Goal: Transaction & Acquisition: Purchase product/service

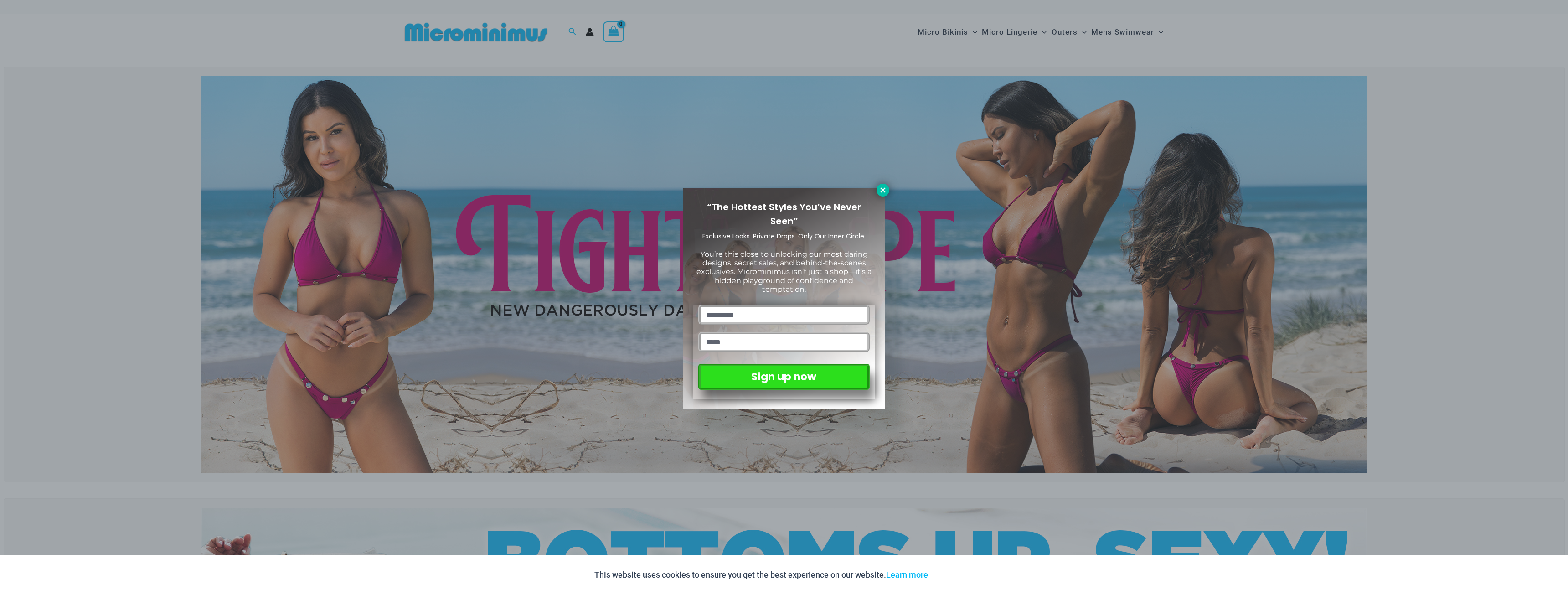
click at [880, 189] on icon at bounding box center [883, 189] width 8 height 8
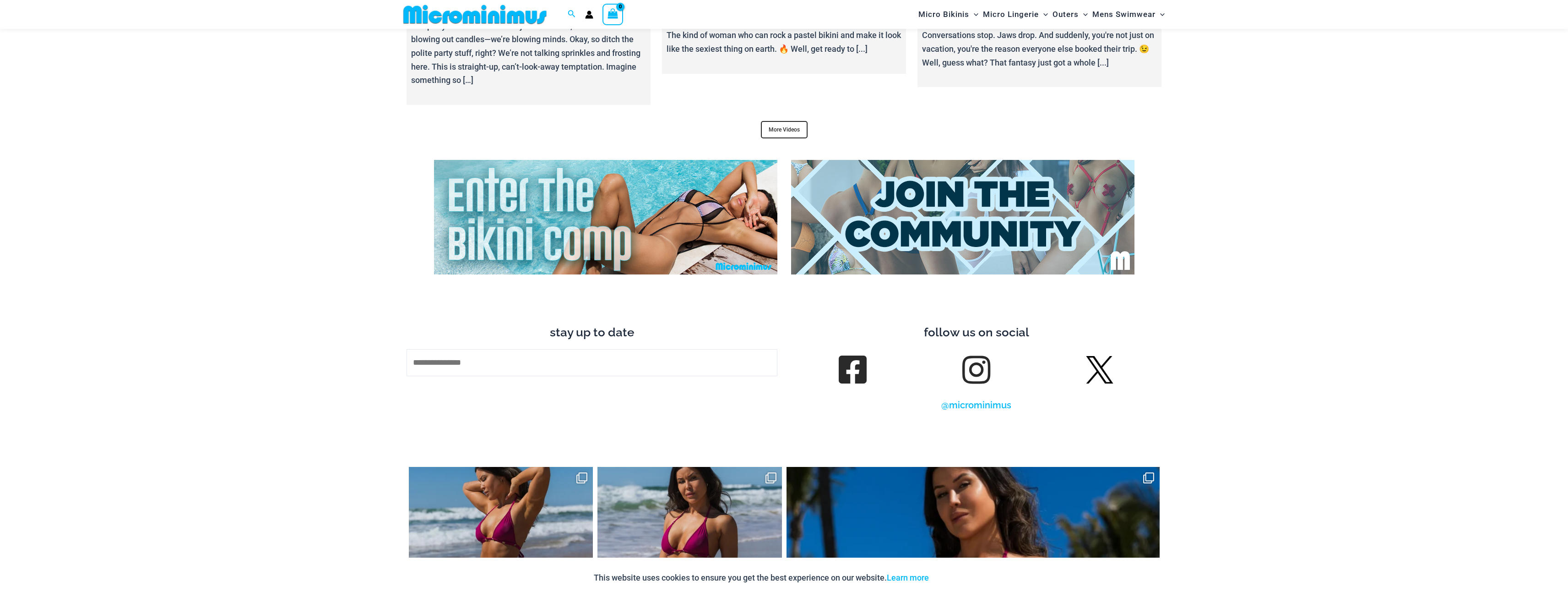
scroll to position [4023, 0]
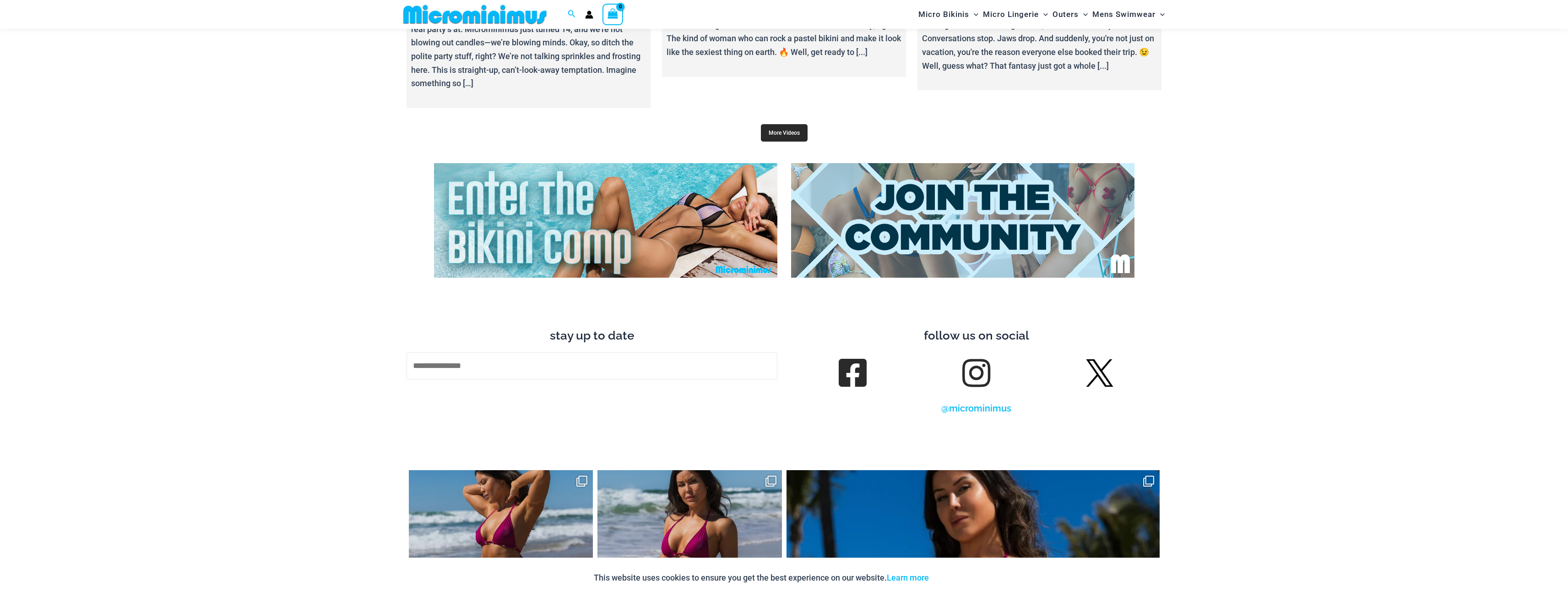
click at [784, 124] on link "More Videos" at bounding box center [784, 132] width 47 height 17
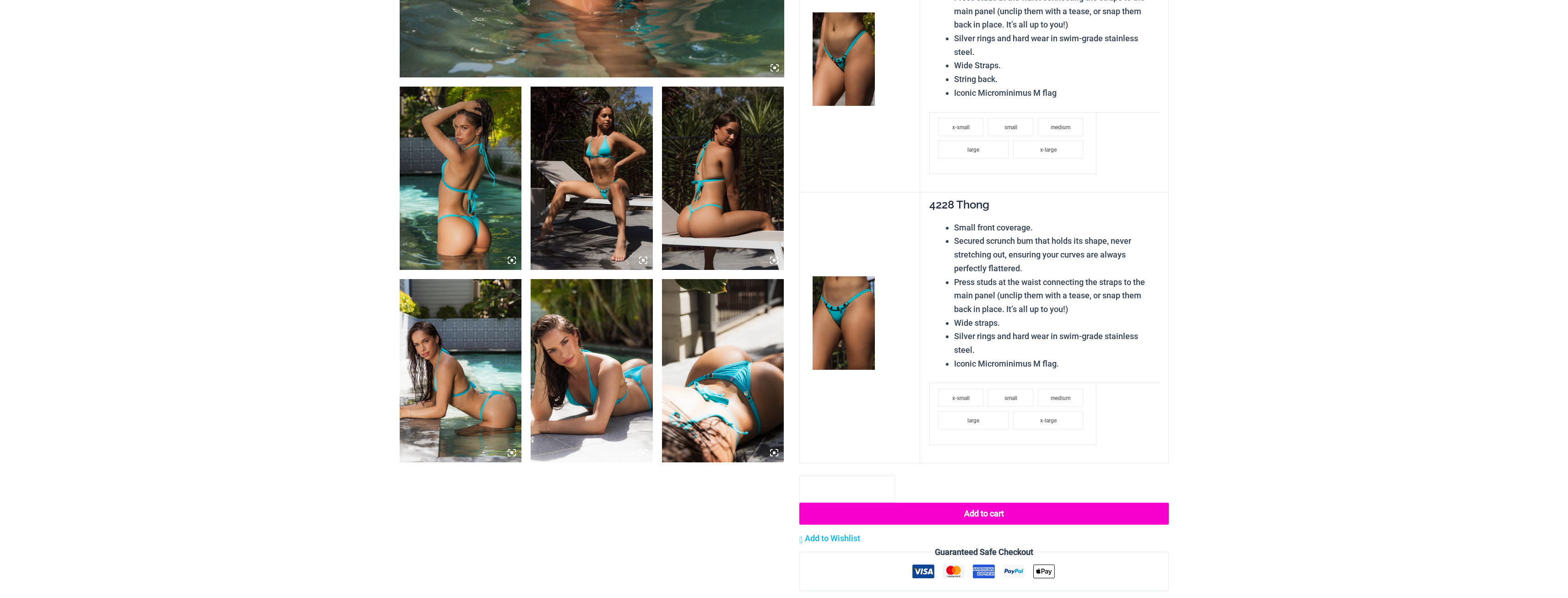
scroll to position [595, 0]
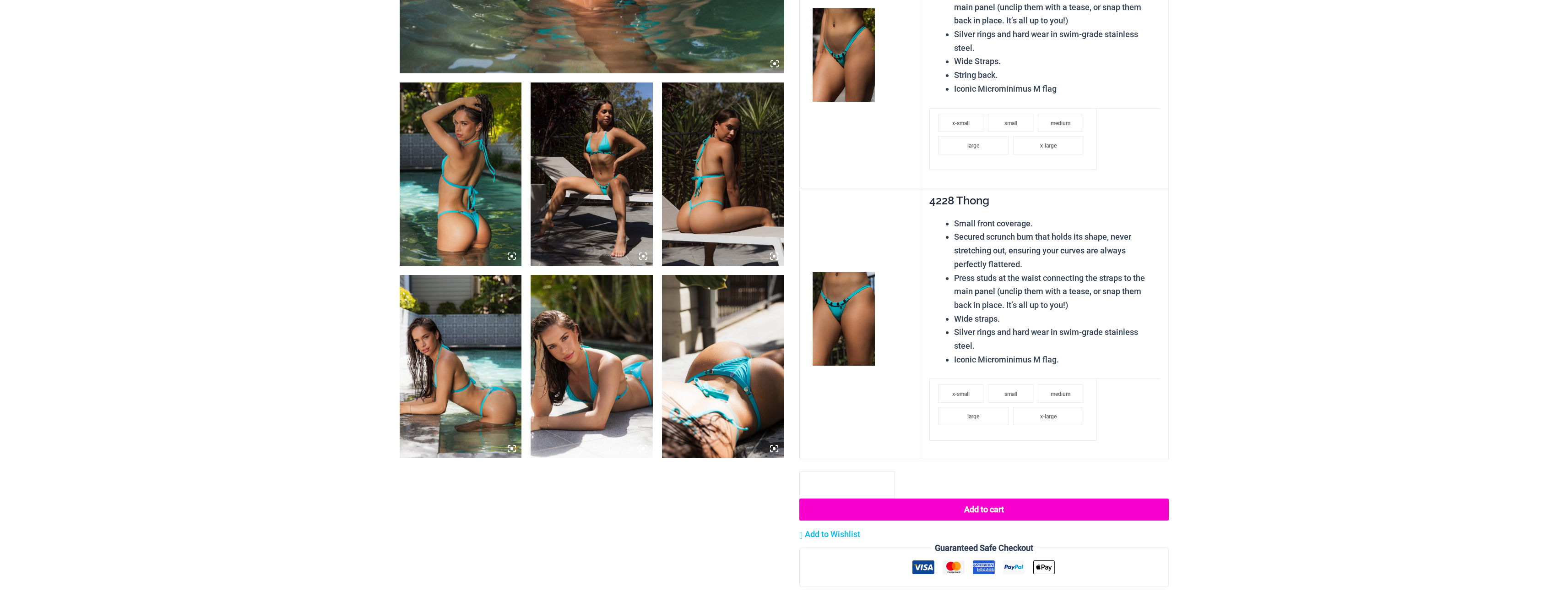
click at [597, 164] on img at bounding box center [592, 174] width 122 height 183
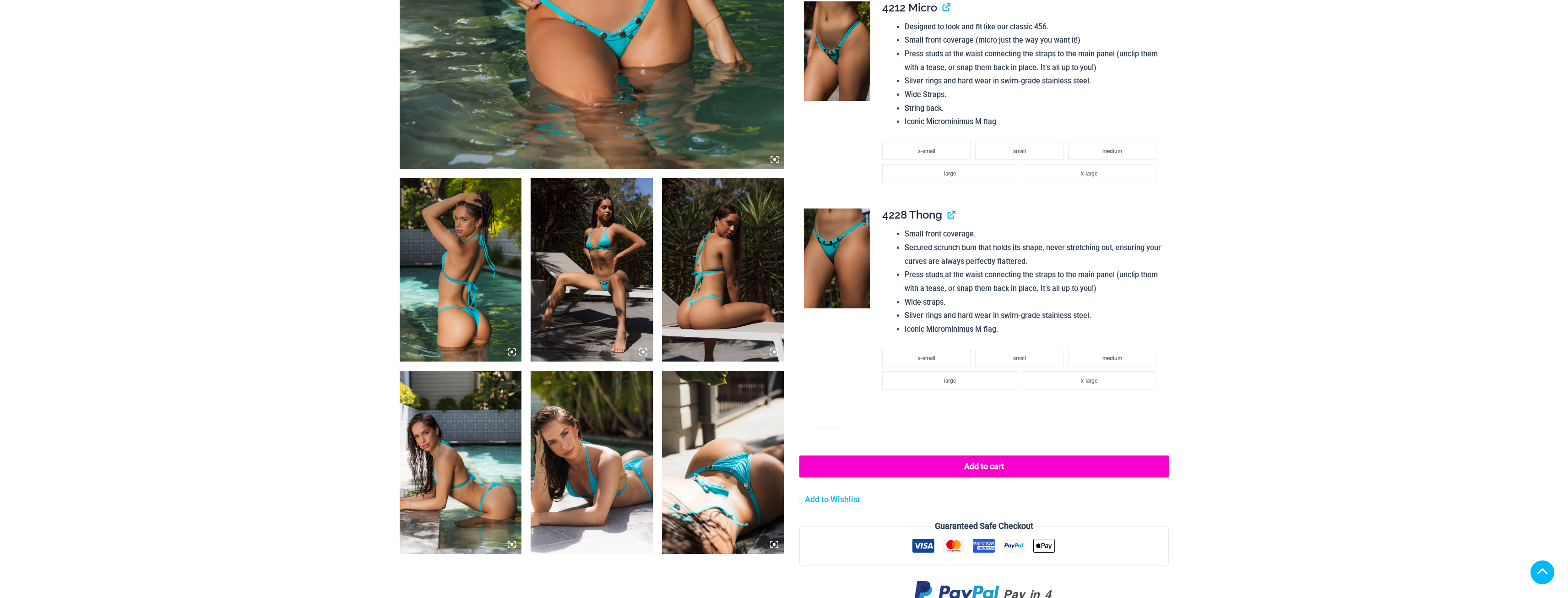
scroll to position [504, 0]
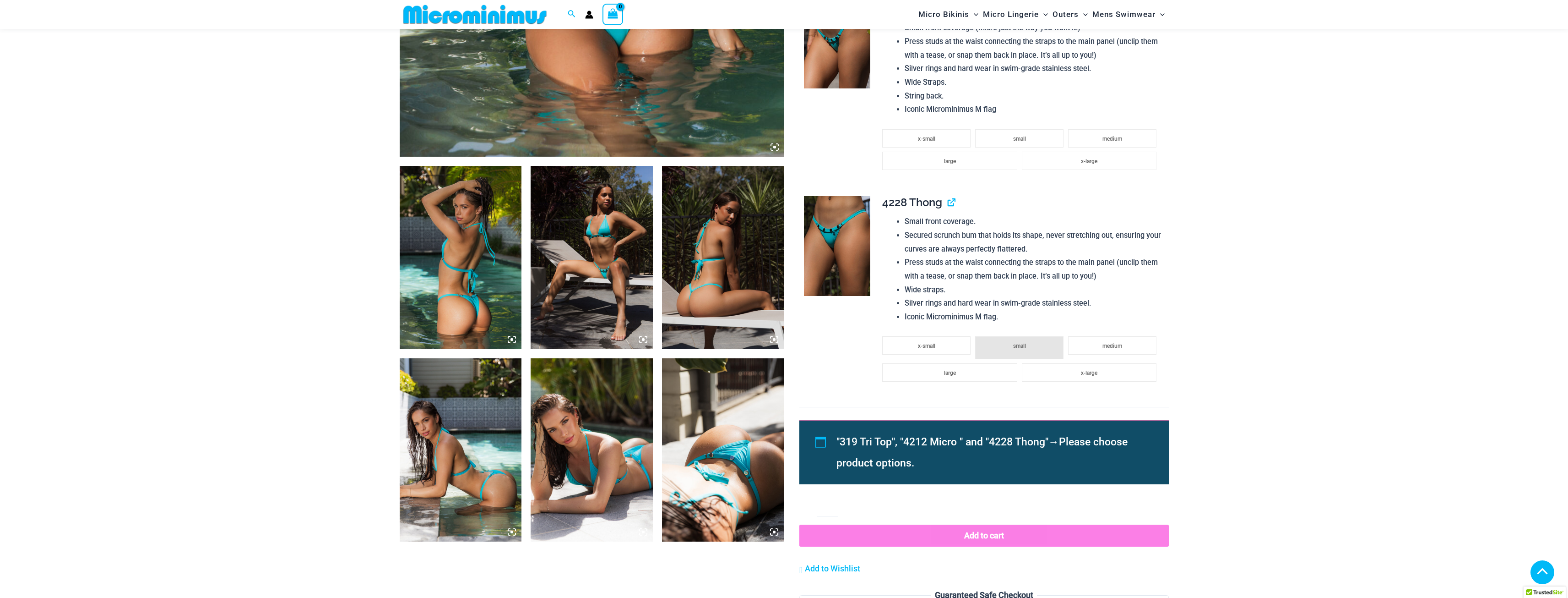
click at [594, 262] on img at bounding box center [592, 257] width 122 height 183
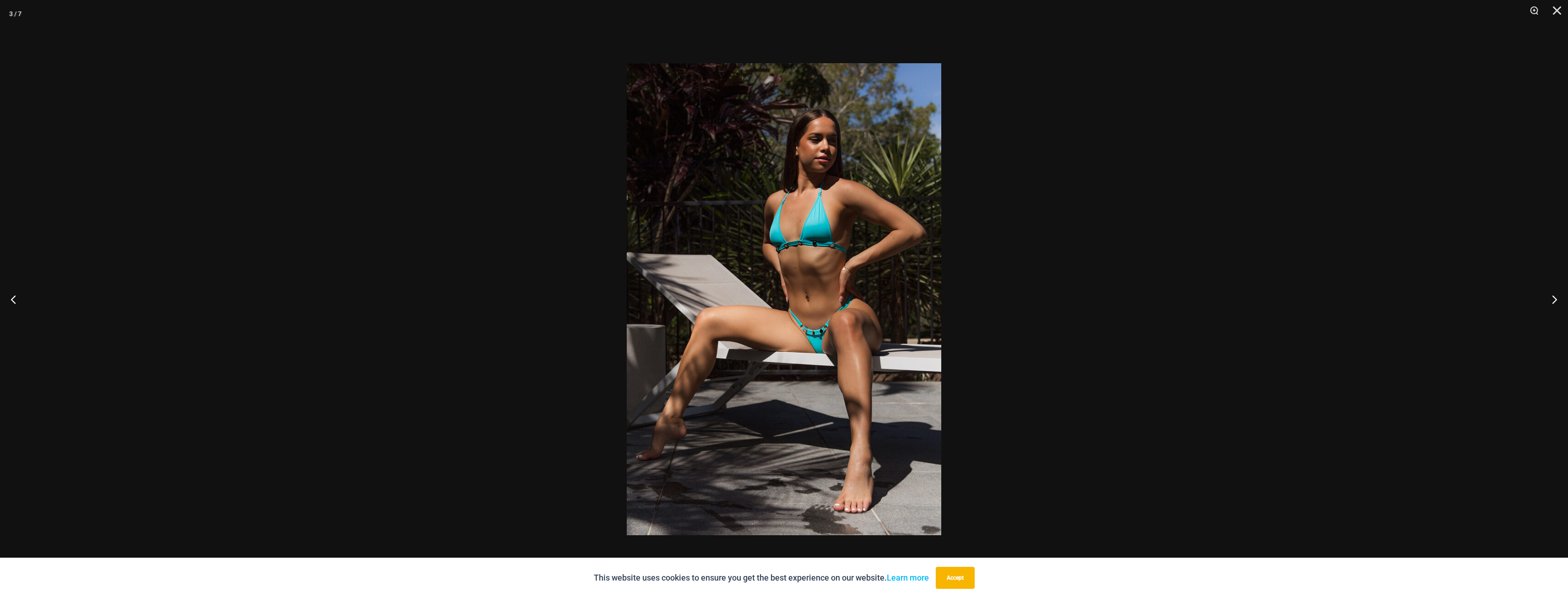
click at [485, 275] on div at bounding box center [784, 299] width 1568 height 598
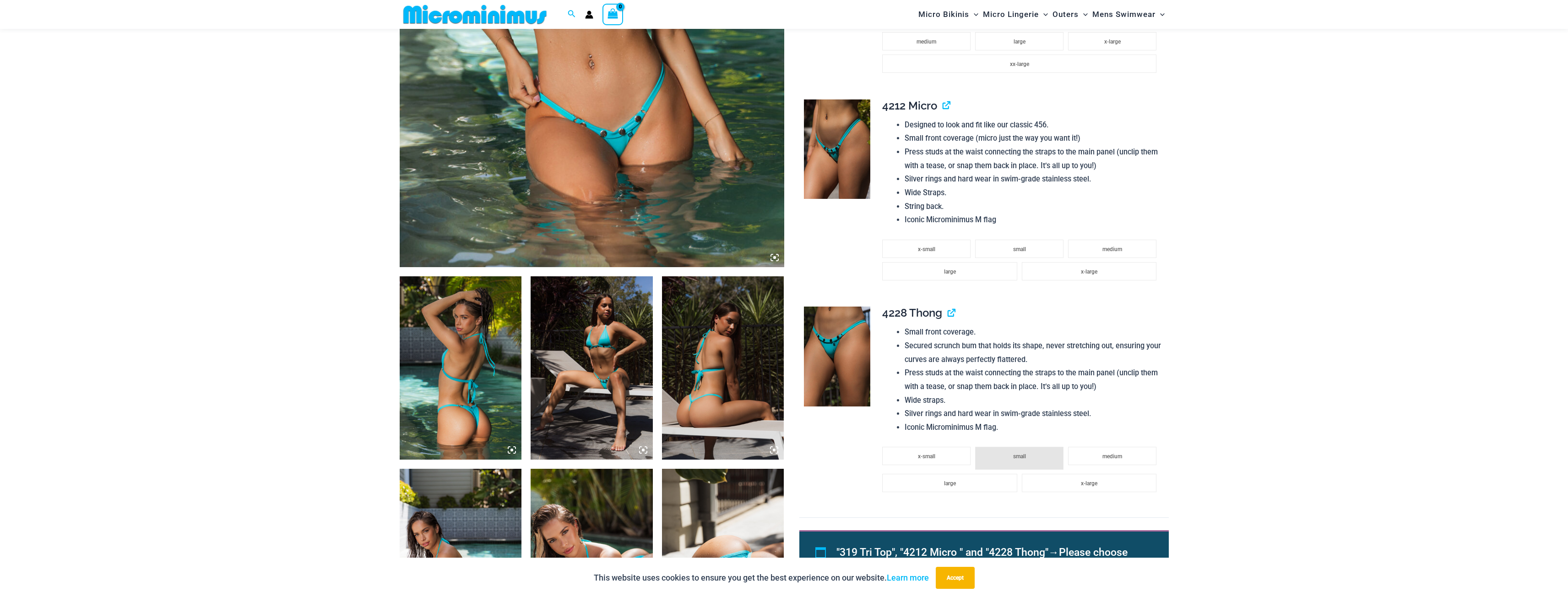
scroll to position [366, 0]
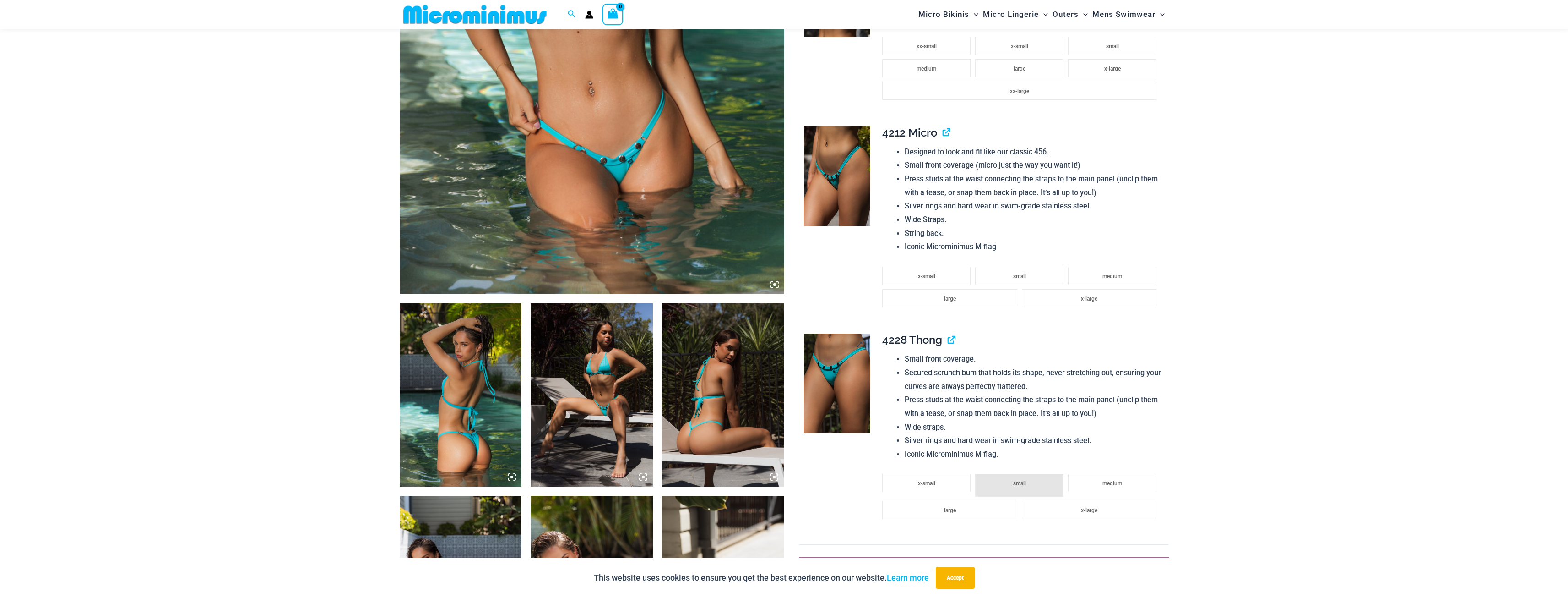
click at [834, 410] on img at bounding box center [837, 383] width 66 height 100
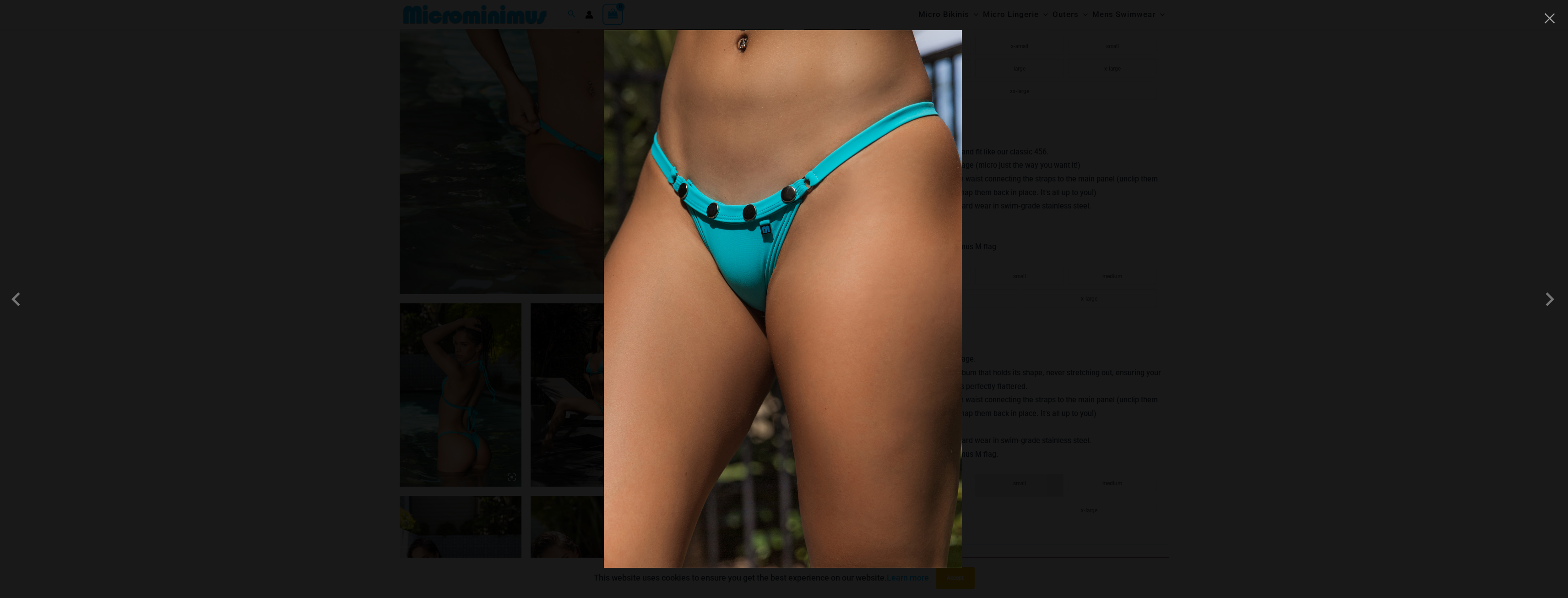
click at [1304, 376] on div at bounding box center [784, 299] width 1568 height 598
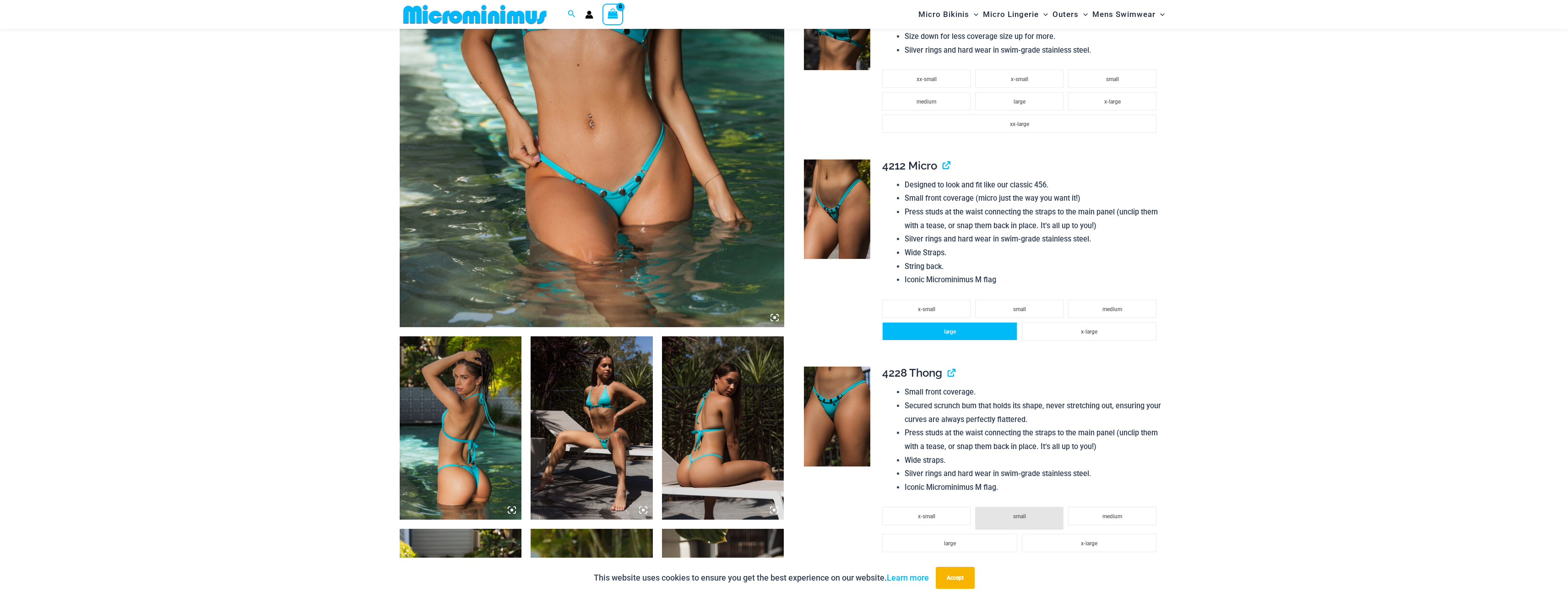
scroll to position [138, 0]
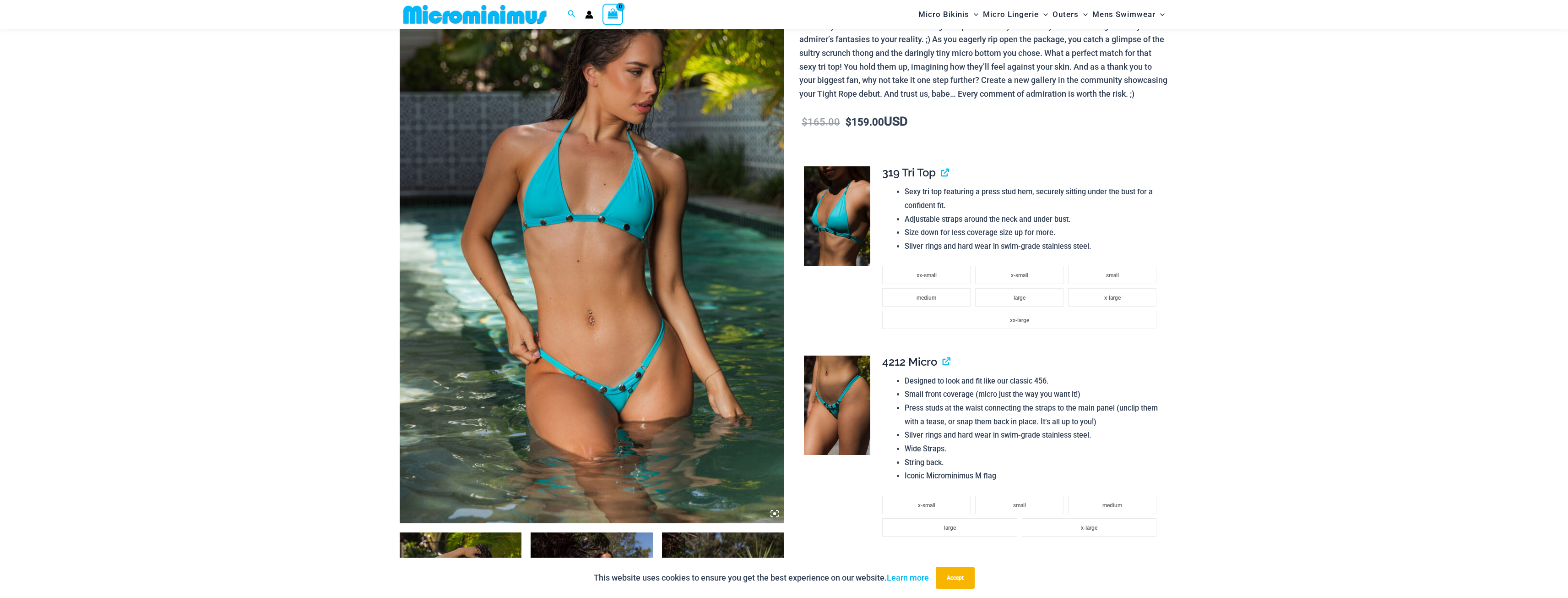
click at [860, 436] on img at bounding box center [837, 405] width 66 height 100
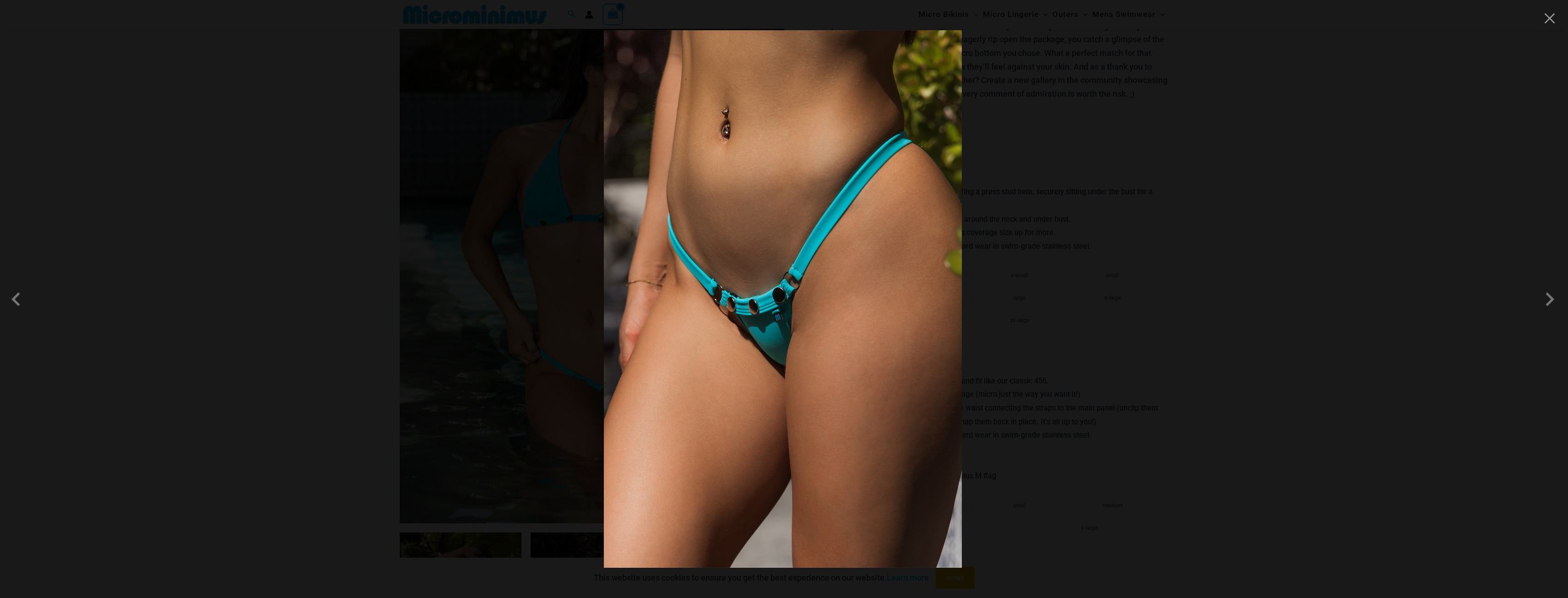
click at [1388, 406] on div at bounding box center [784, 299] width 1568 height 598
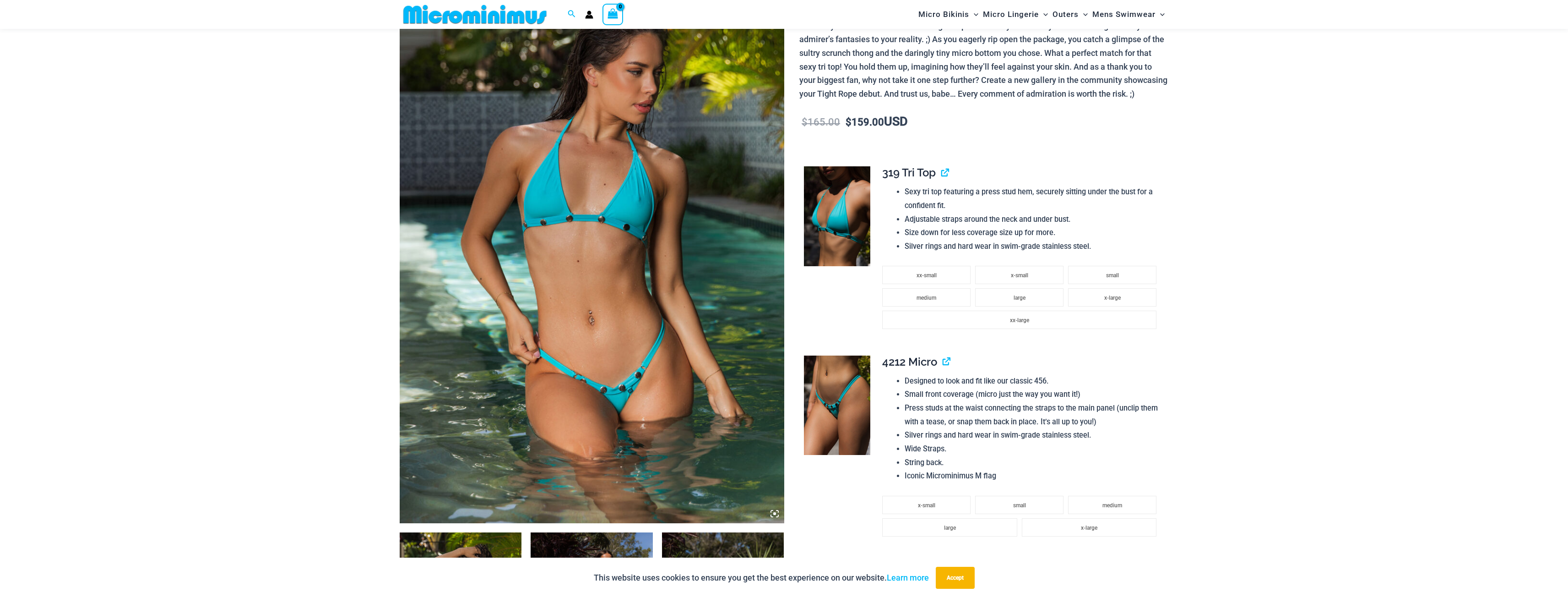
click at [678, 261] on img at bounding box center [592, 234] width 385 height 577
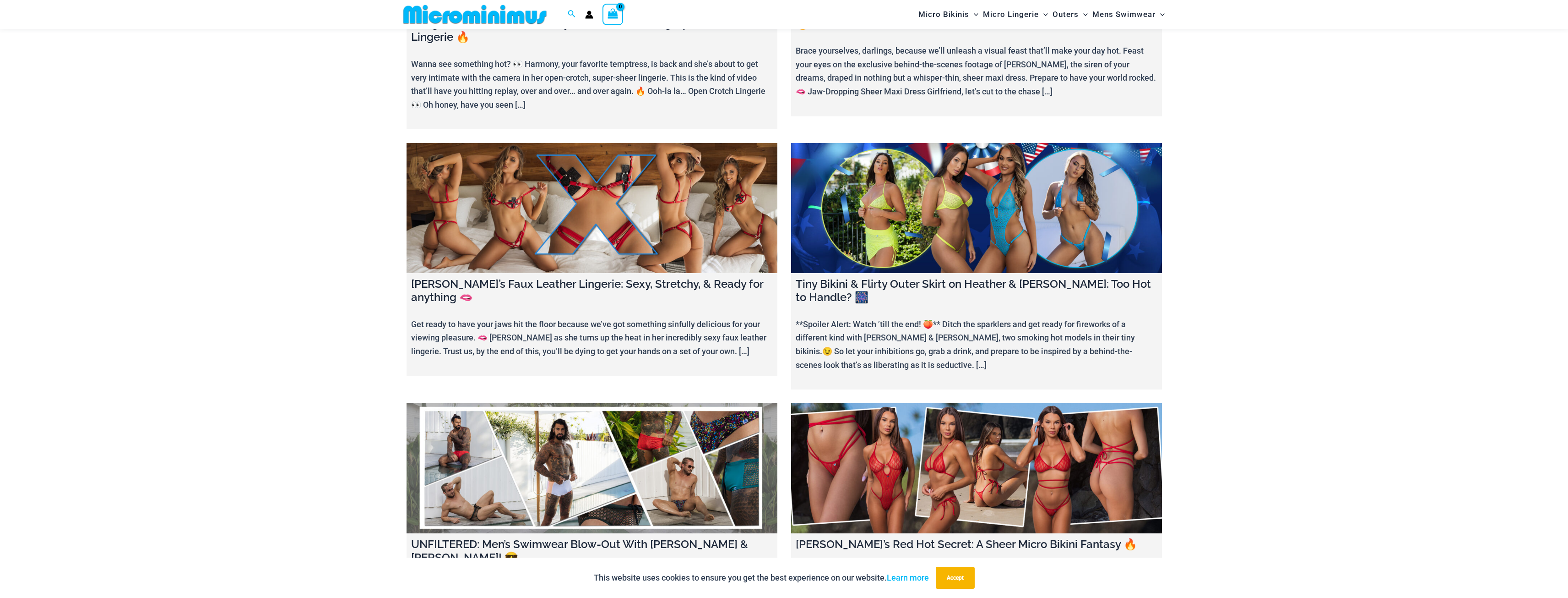
scroll to position [1046, 0]
